Goal: Find specific page/section: Find specific page/section

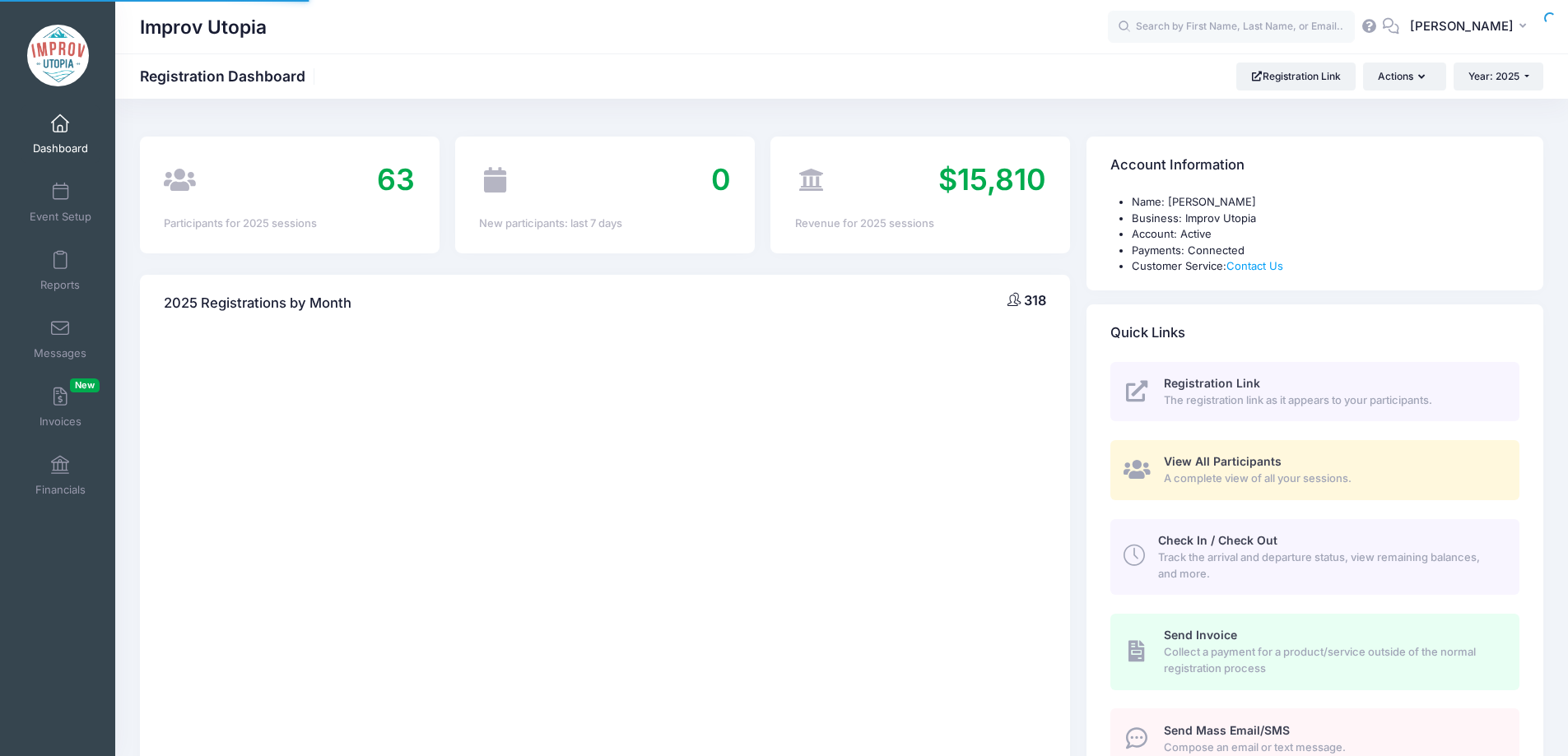
select select
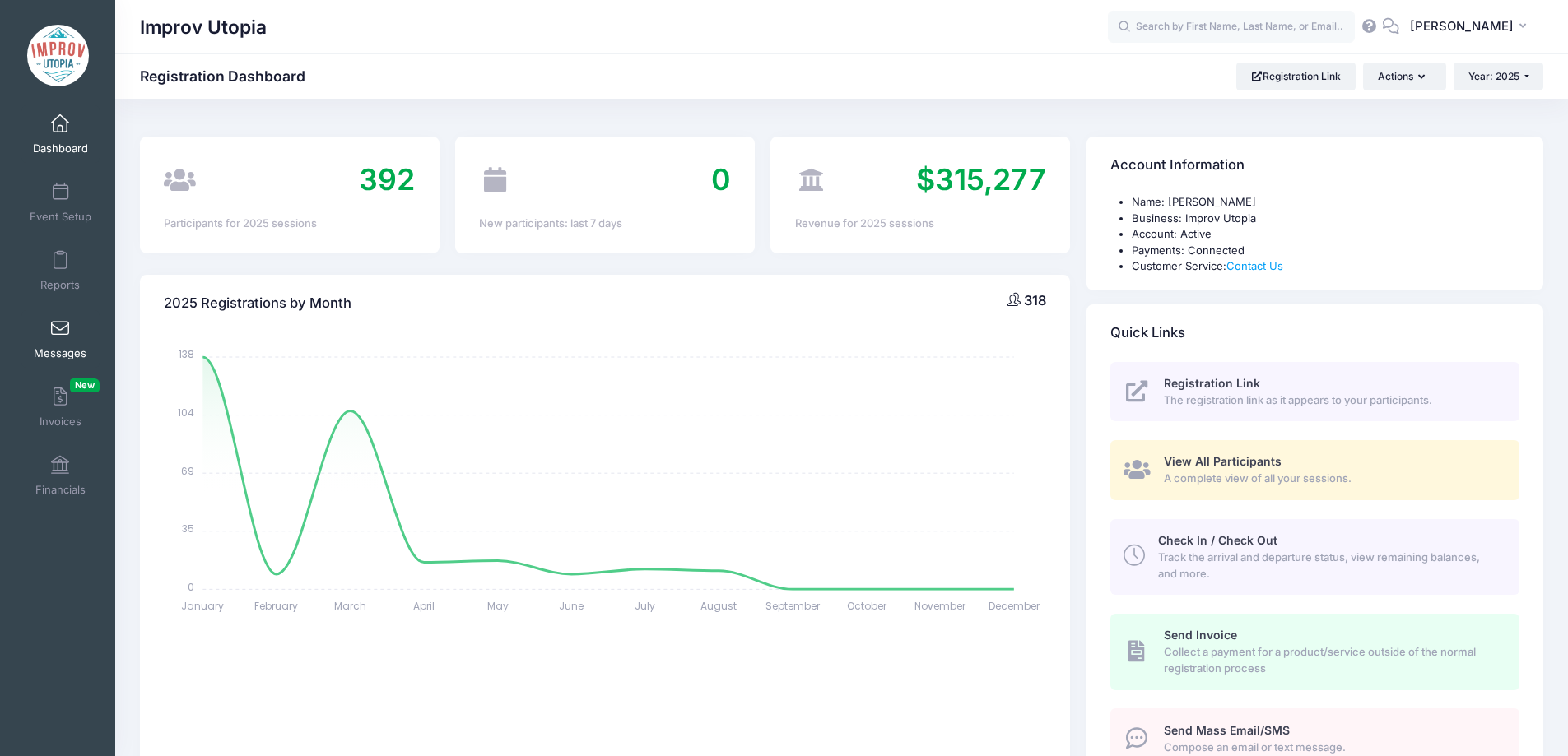
click at [60, 321] on span at bounding box center [60, 329] width 0 height 18
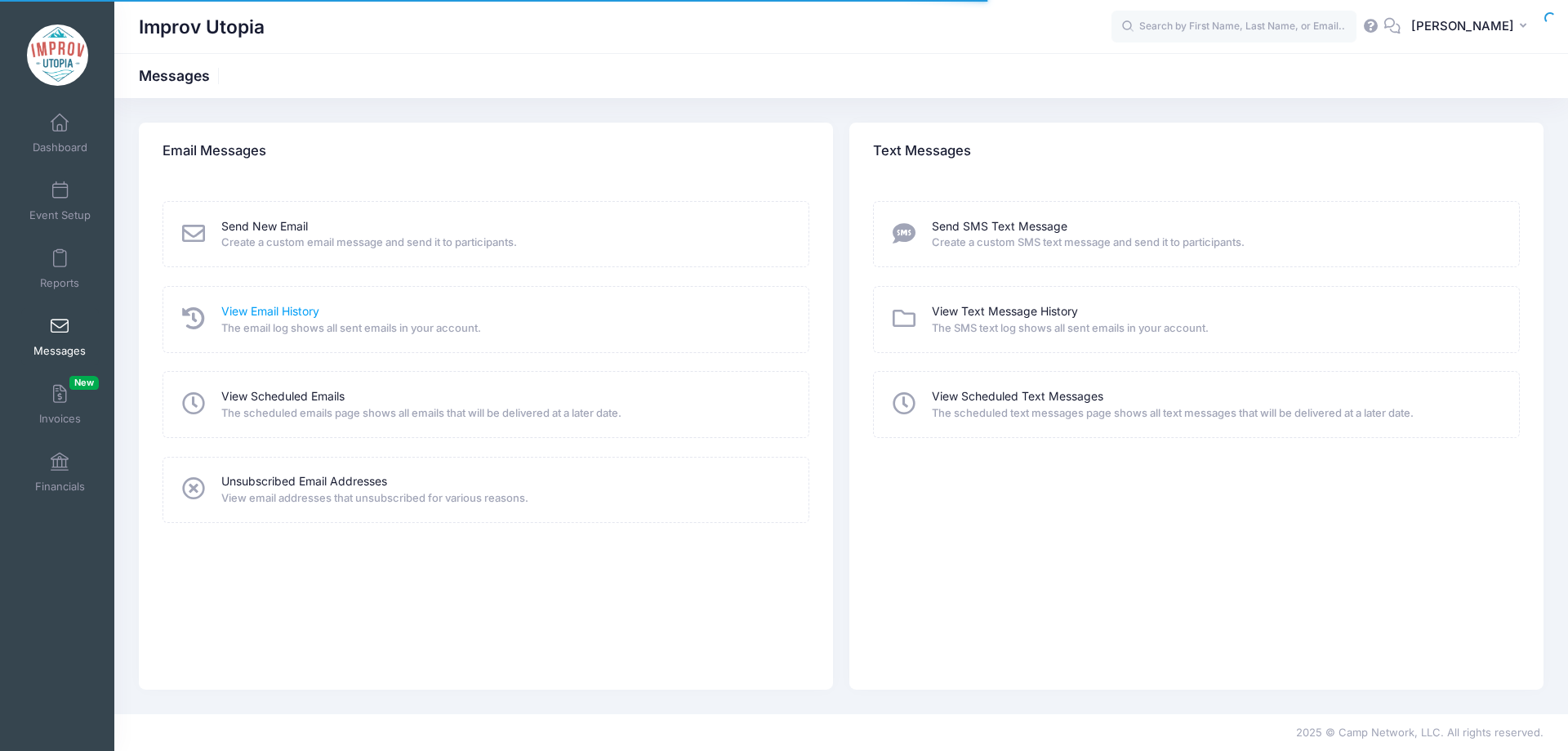
click at [286, 308] on link "View Email History" at bounding box center [270, 312] width 98 height 17
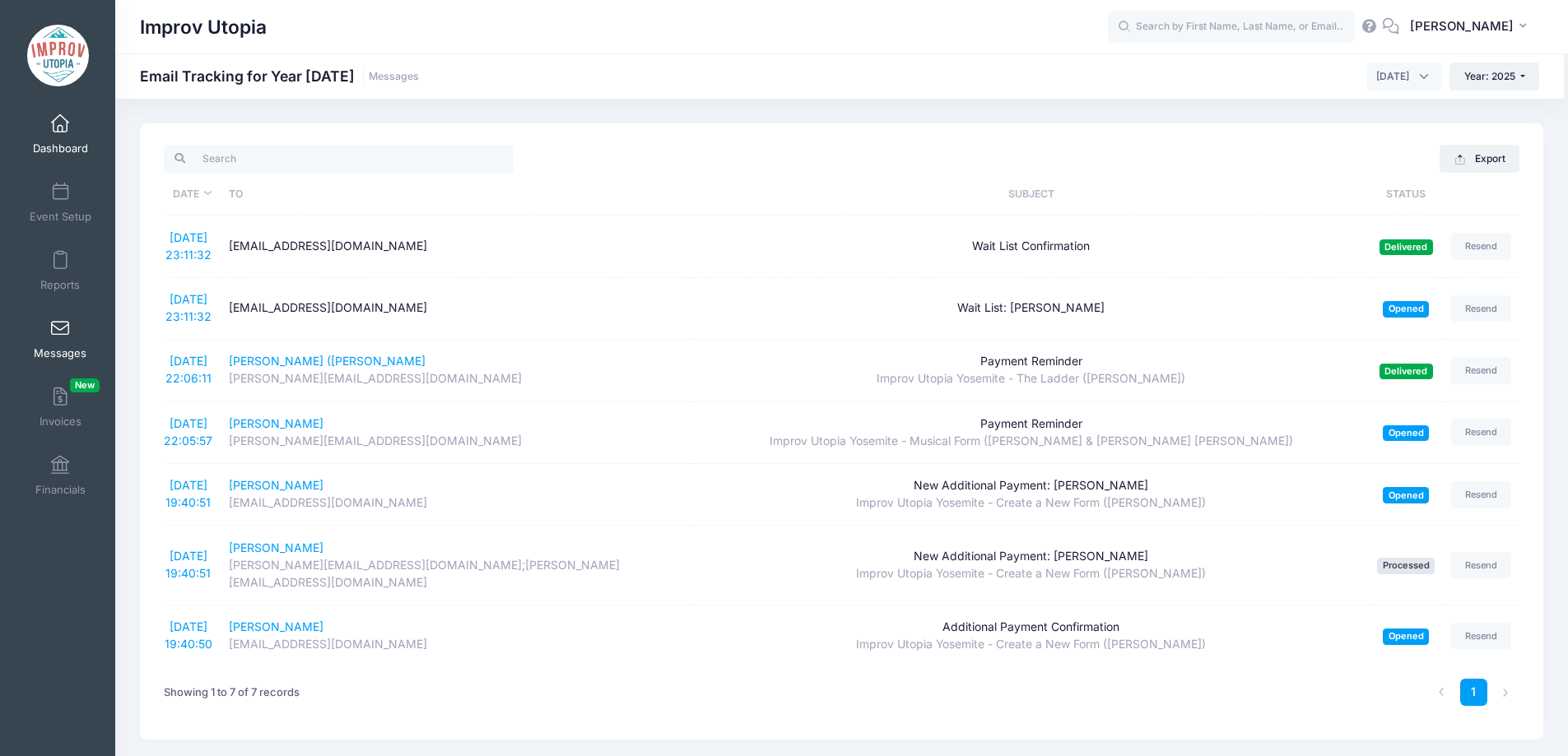
click at [60, 132] on span at bounding box center [60, 123] width 0 height 18
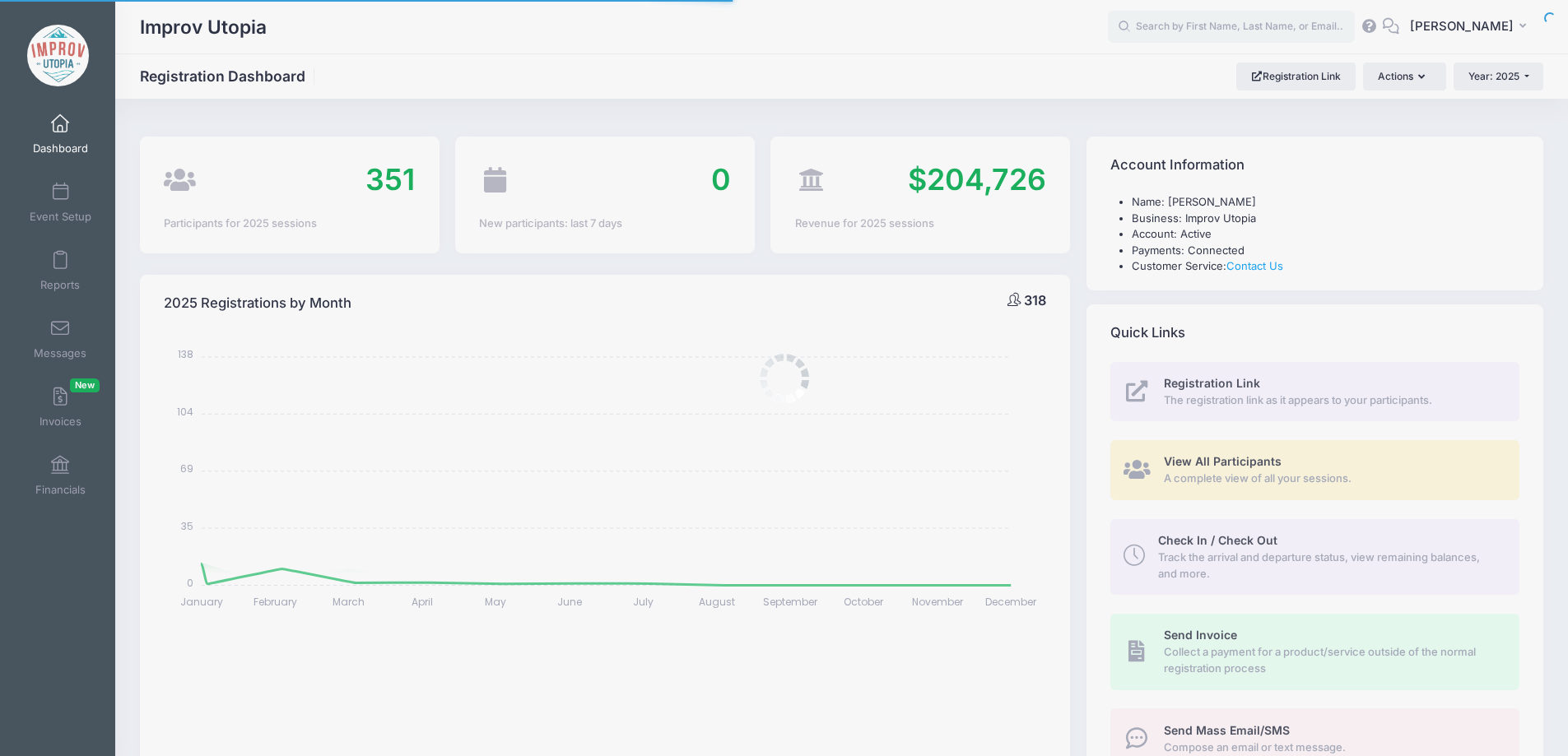
select select
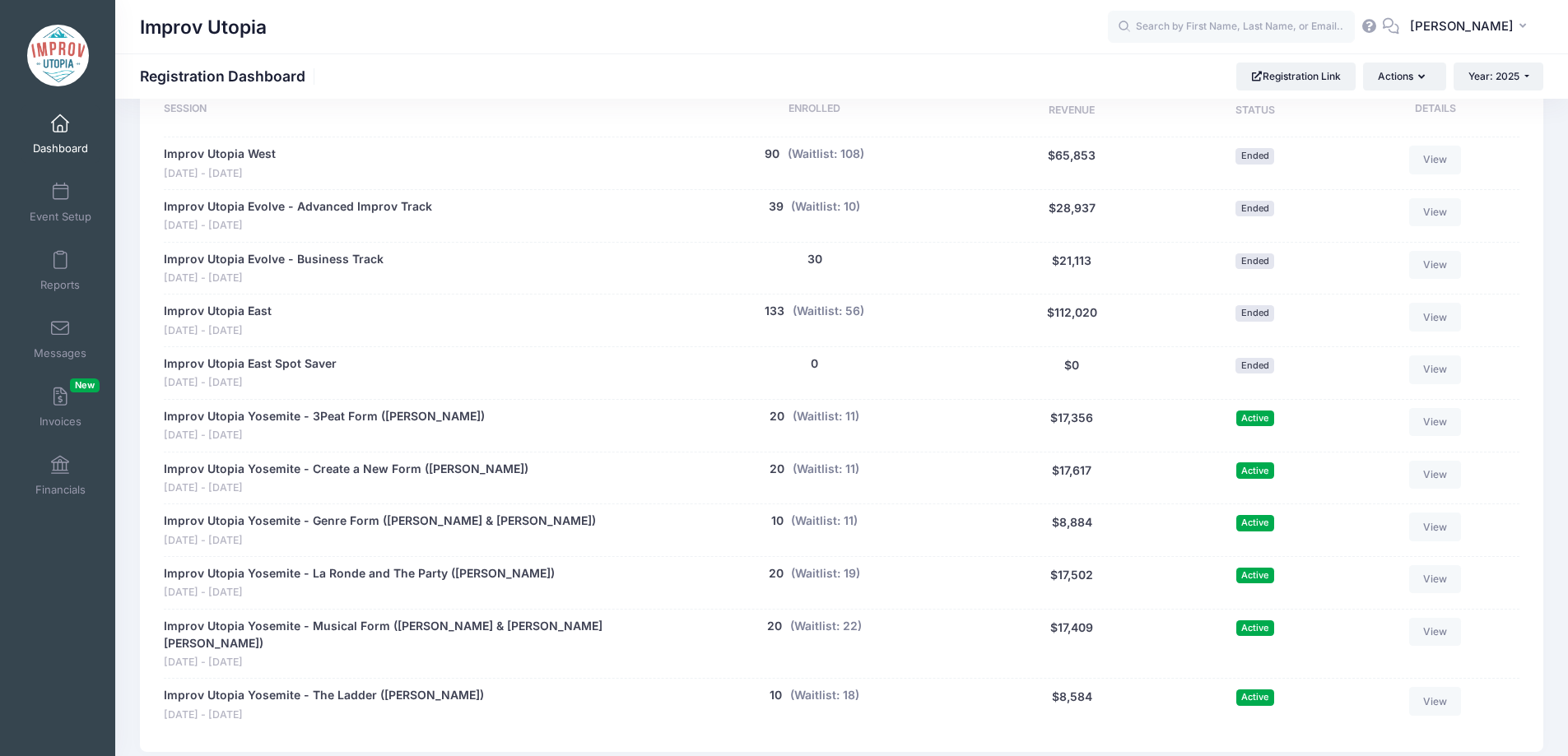
scroll to position [788, 0]
